Goal: Task Accomplishment & Management: Use online tool/utility

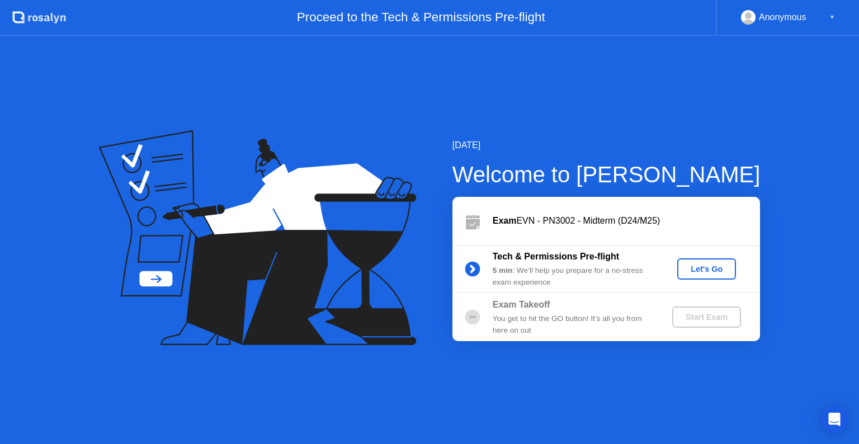
click at [699, 265] on div "Let's Go" at bounding box center [707, 269] width 50 height 9
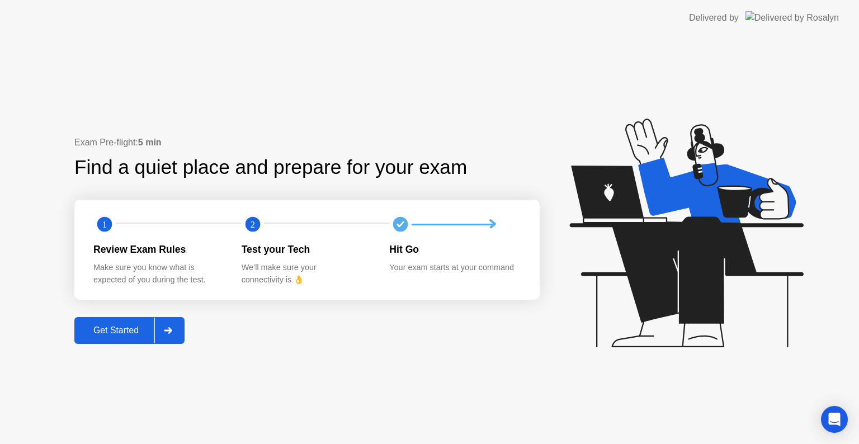
click at [109, 327] on div "Get Started" at bounding box center [116, 331] width 77 height 10
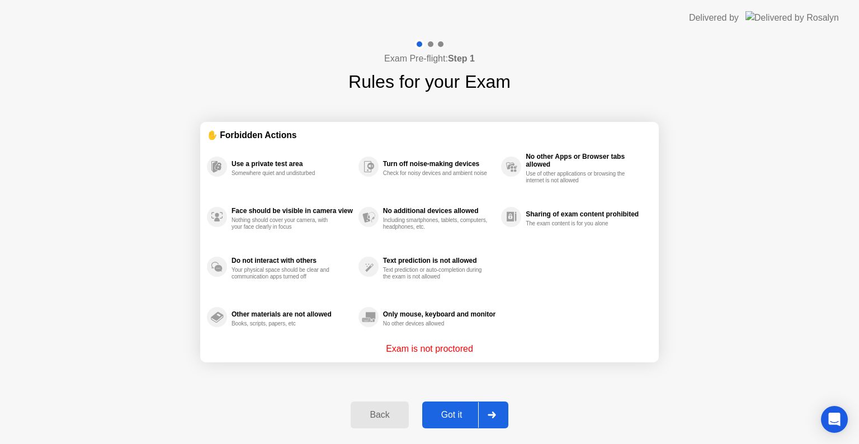
click at [467, 412] on div "Got it" at bounding box center [452, 415] width 53 height 10
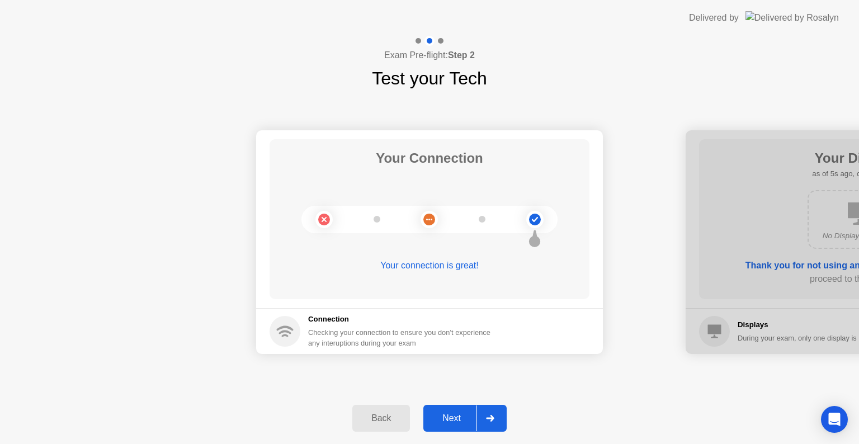
click at [457, 413] on div "Next" at bounding box center [452, 418] width 50 height 10
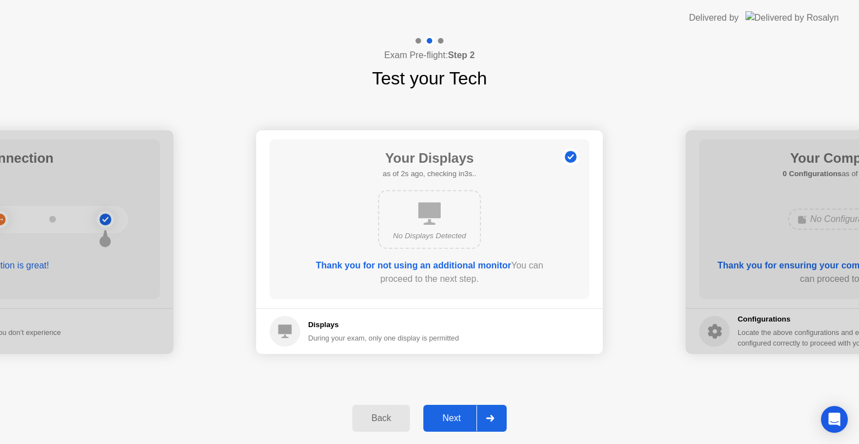
click at [457, 413] on div "Next" at bounding box center [452, 418] width 50 height 10
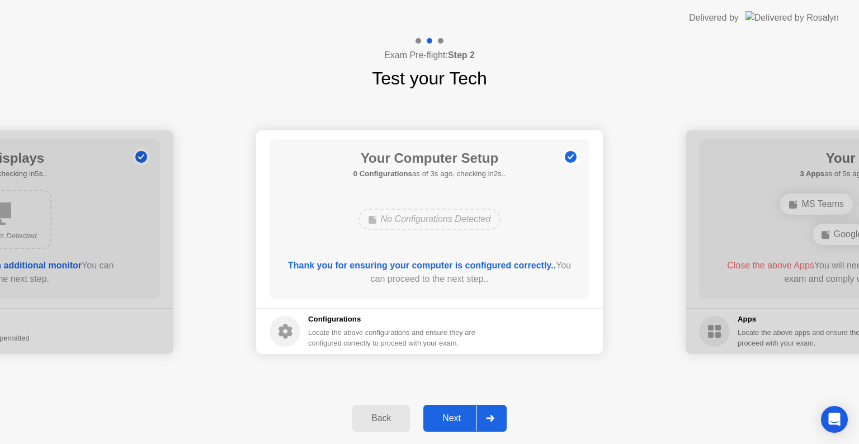
click at [457, 413] on div "Next" at bounding box center [452, 418] width 50 height 10
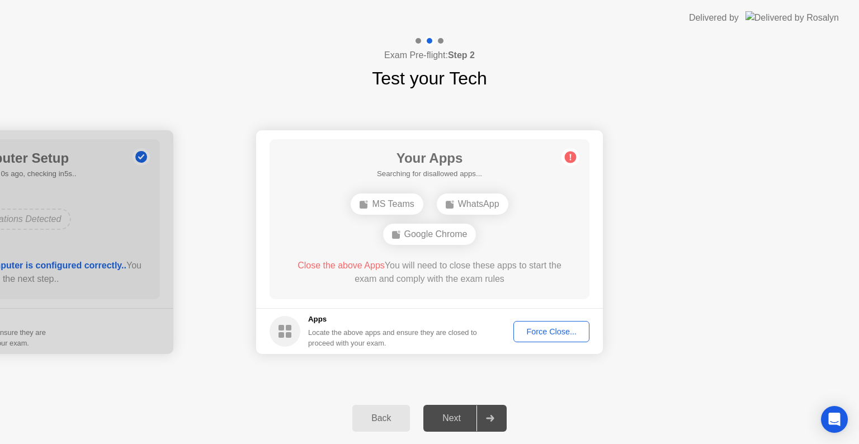
click at [548, 329] on div "Force Close..." at bounding box center [551, 331] width 68 height 9
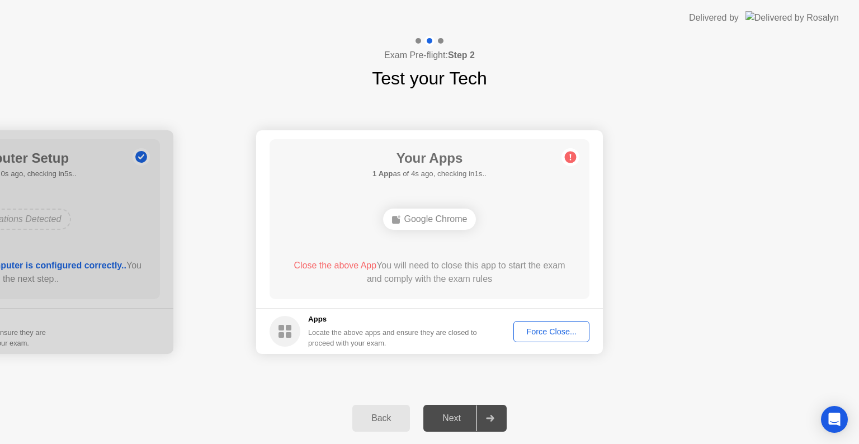
click at [543, 332] on div "Force Close..." at bounding box center [551, 331] width 68 height 9
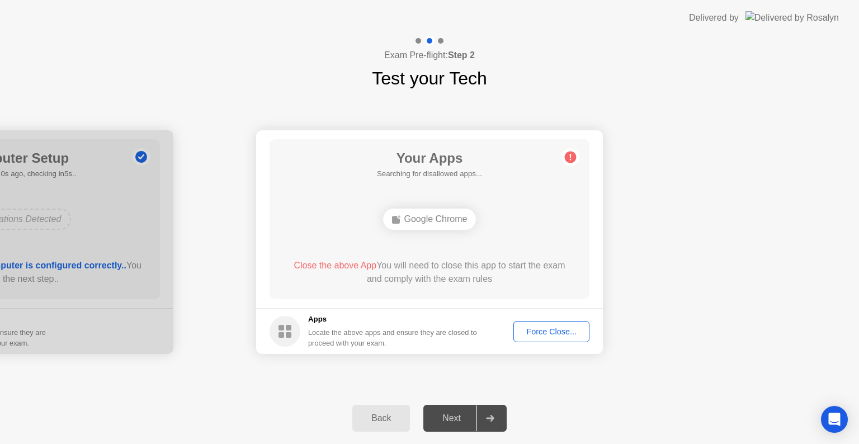
click at [541, 327] on div "Force Close..." at bounding box center [551, 331] width 68 height 9
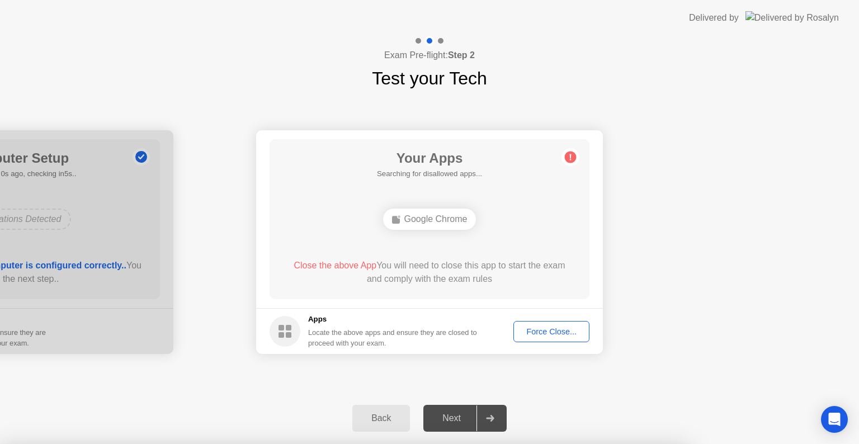
click at [541, 444] on div at bounding box center [429, 444] width 859 height 0
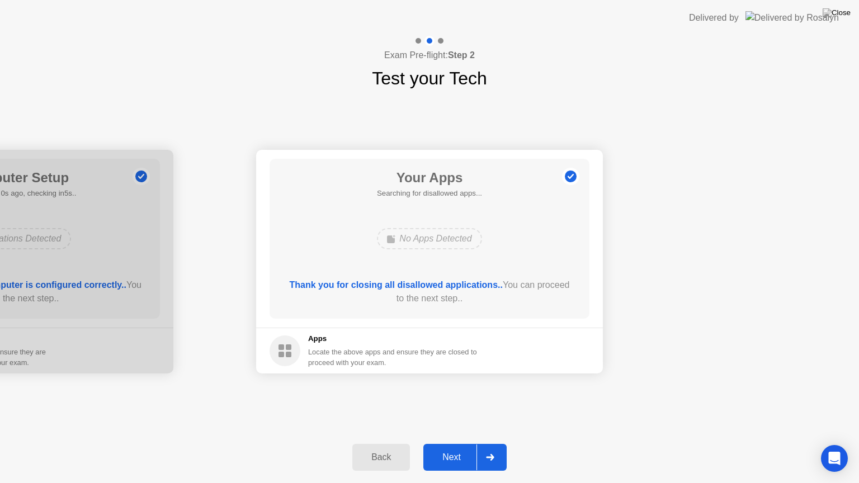
click at [457, 444] on div "Next" at bounding box center [452, 457] width 50 height 10
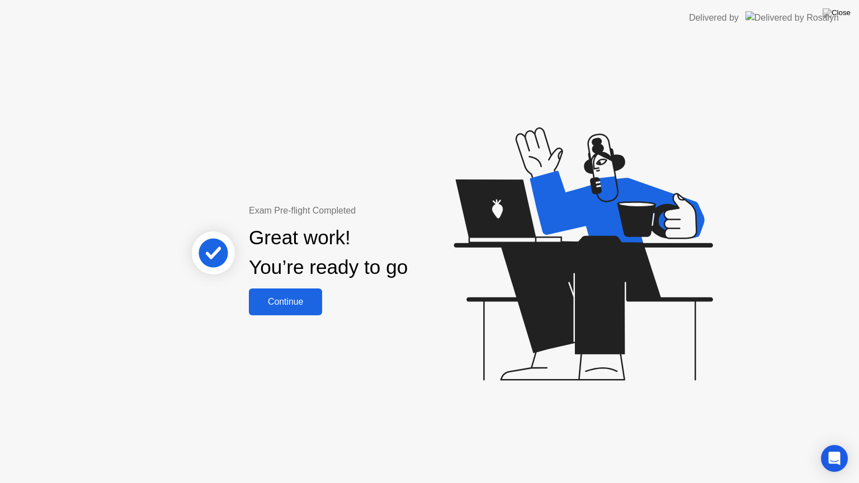
click at [280, 297] on div "Continue" at bounding box center [285, 302] width 67 height 10
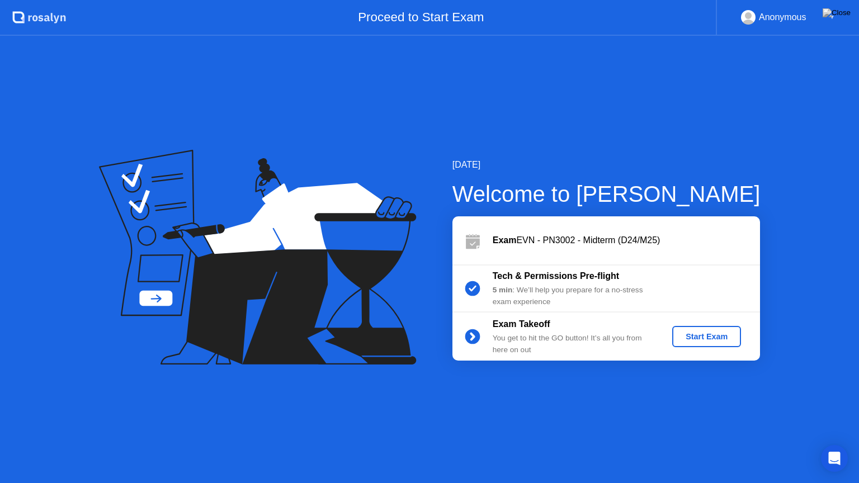
click at [702, 336] on div "Start Exam" at bounding box center [707, 336] width 60 height 9
